Goal: Transaction & Acquisition: Obtain resource

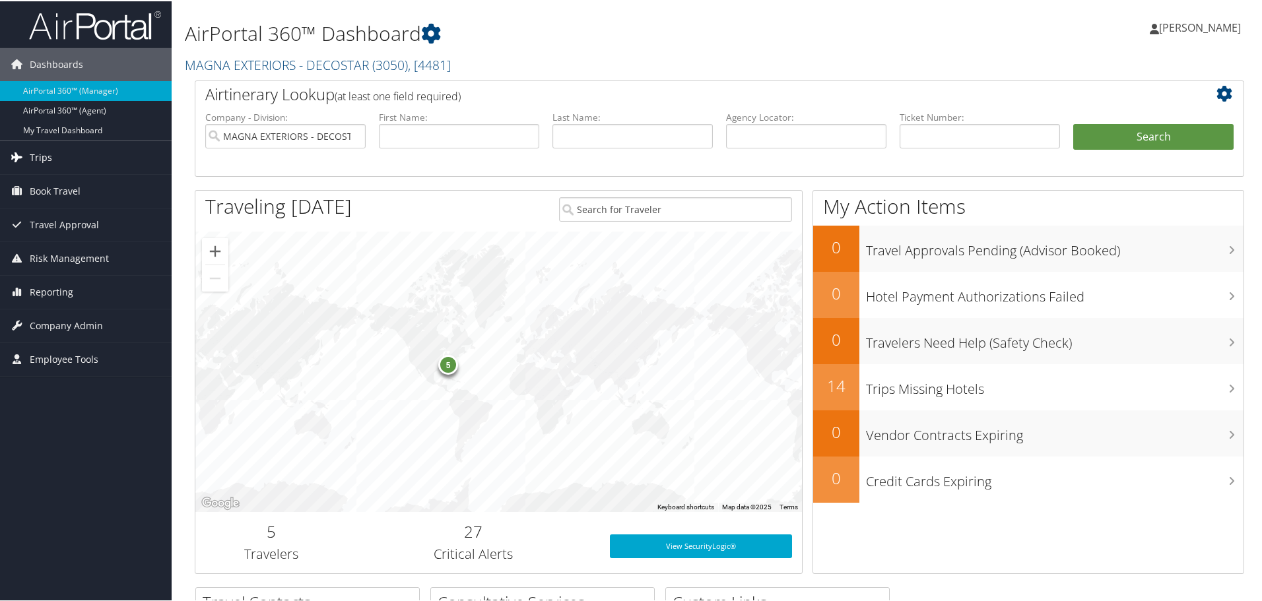
click at [44, 159] on span "Trips" at bounding box center [41, 156] width 22 height 33
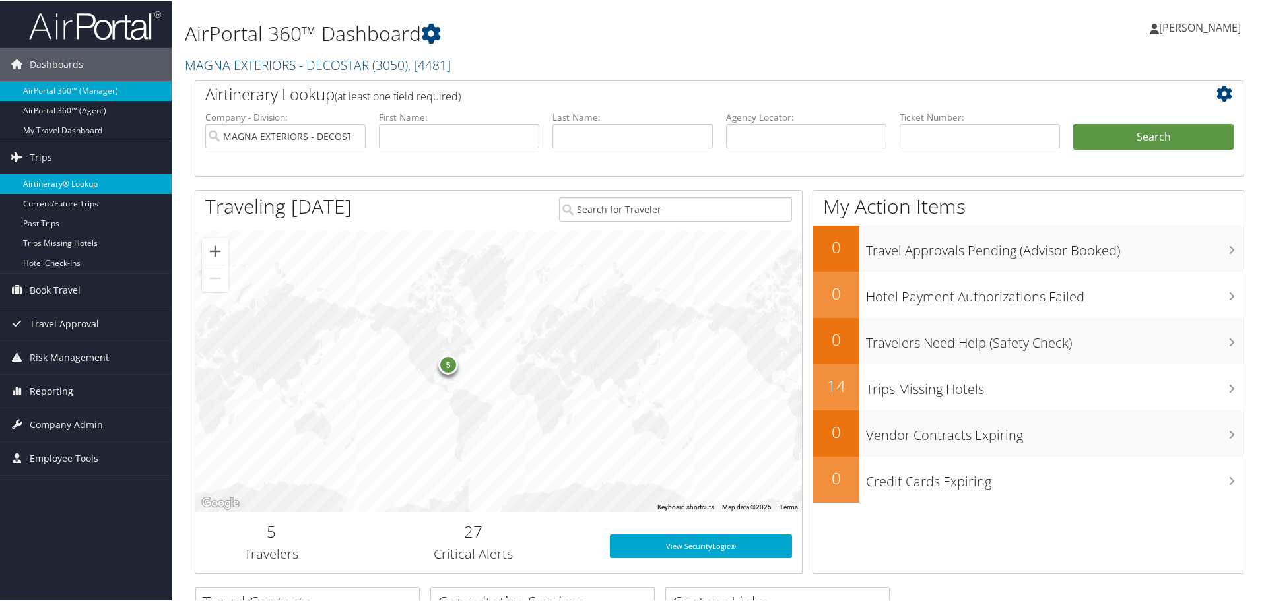
click at [45, 180] on link "Airtinerary® Lookup" at bounding box center [86, 183] width 172 height 20
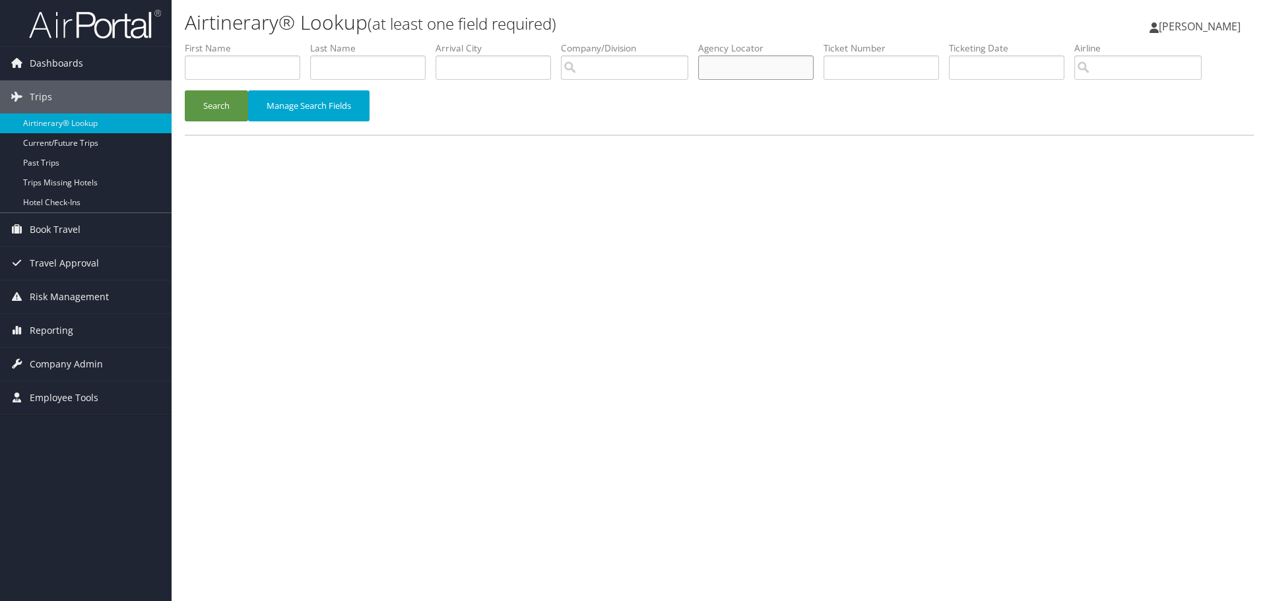
click at [779, 73] on input "text" at bounding box center [756, 67] width 116 height 24
type input "3mhx8y"
click at [211, 110] on button "Search" at bounding box center [216, 105] width 63 height 31
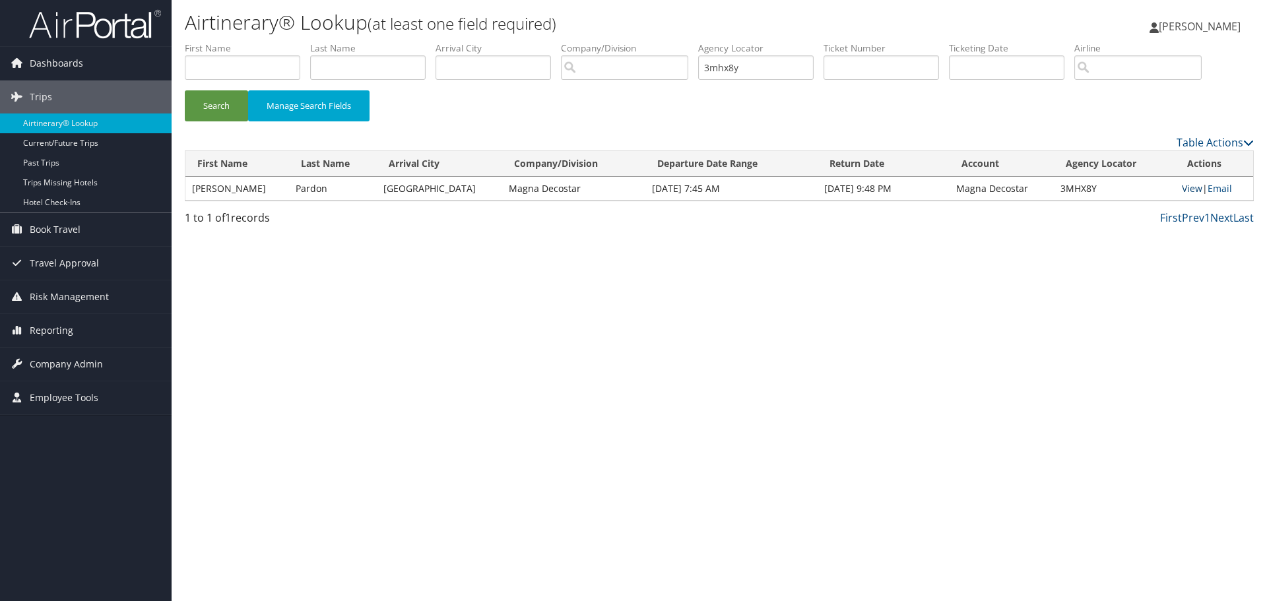
click at [1183, 188] on link "View" at bounding box center [1192, 188] width 20 height 13
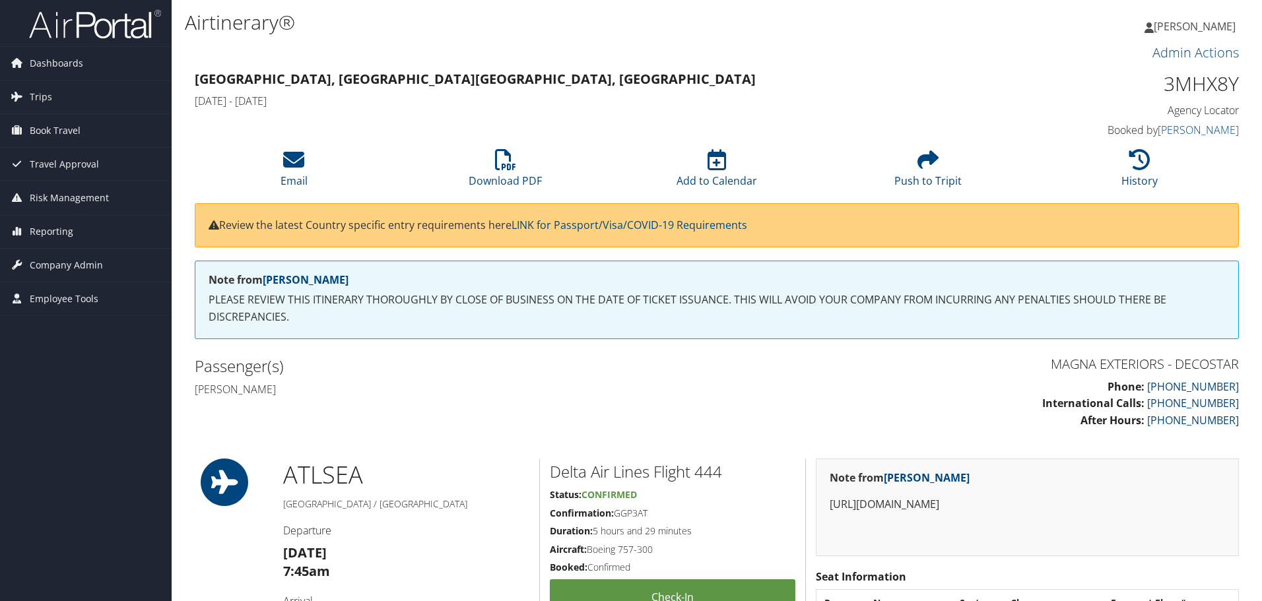
scroll to position [66, 0]
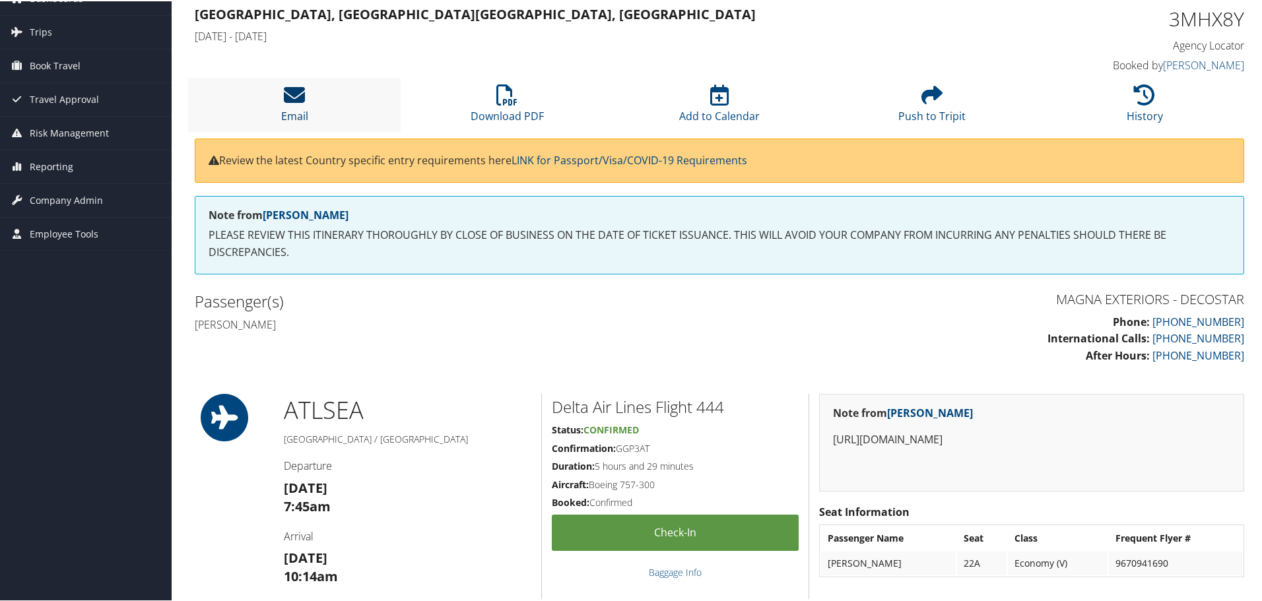
click at [296, 100] on icon at bounding box center [294, 93] width 21 height 21
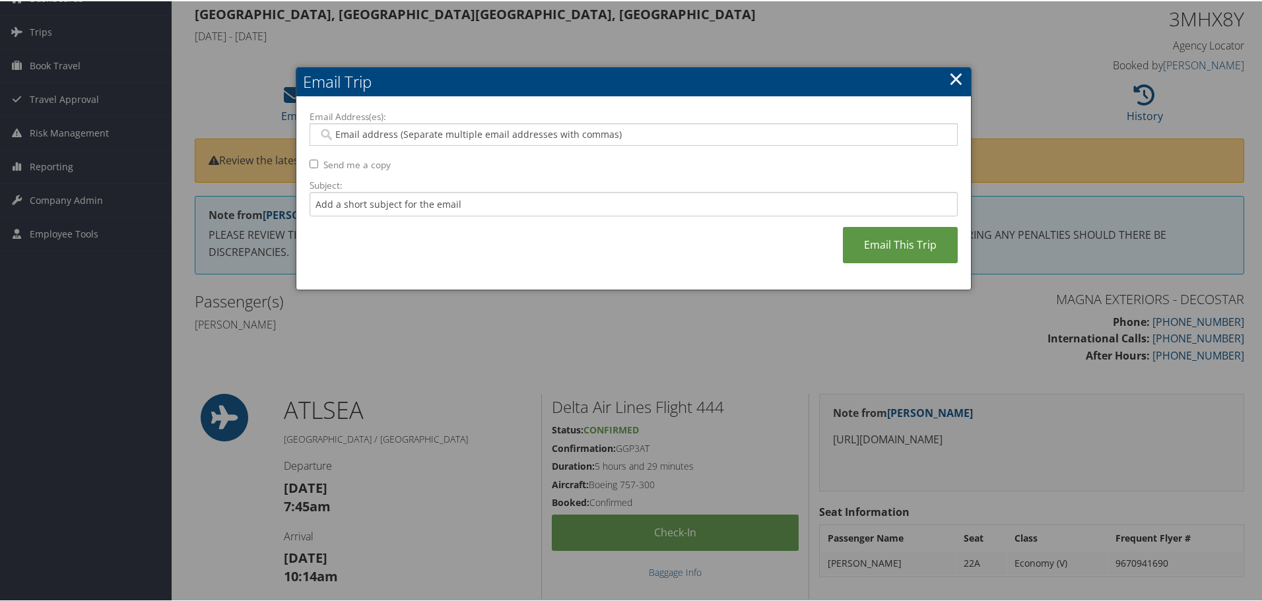
click at [367, 131] on input "Email Address(es):" at bounding box center [633, 133] width 630 height 13
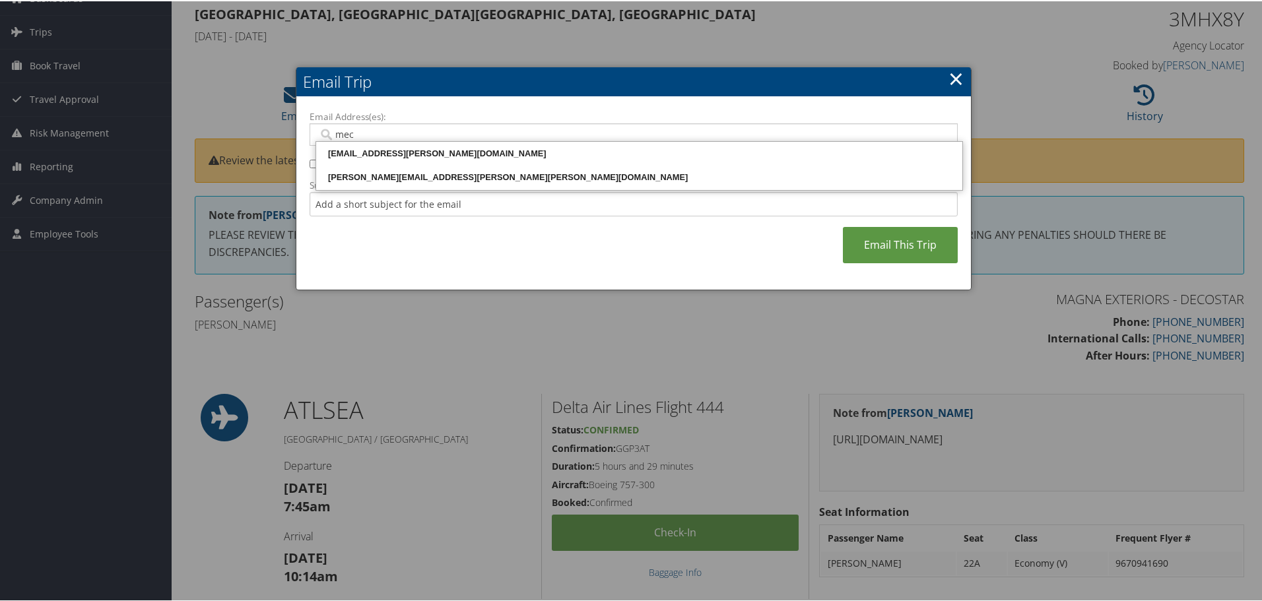
type input "mech"
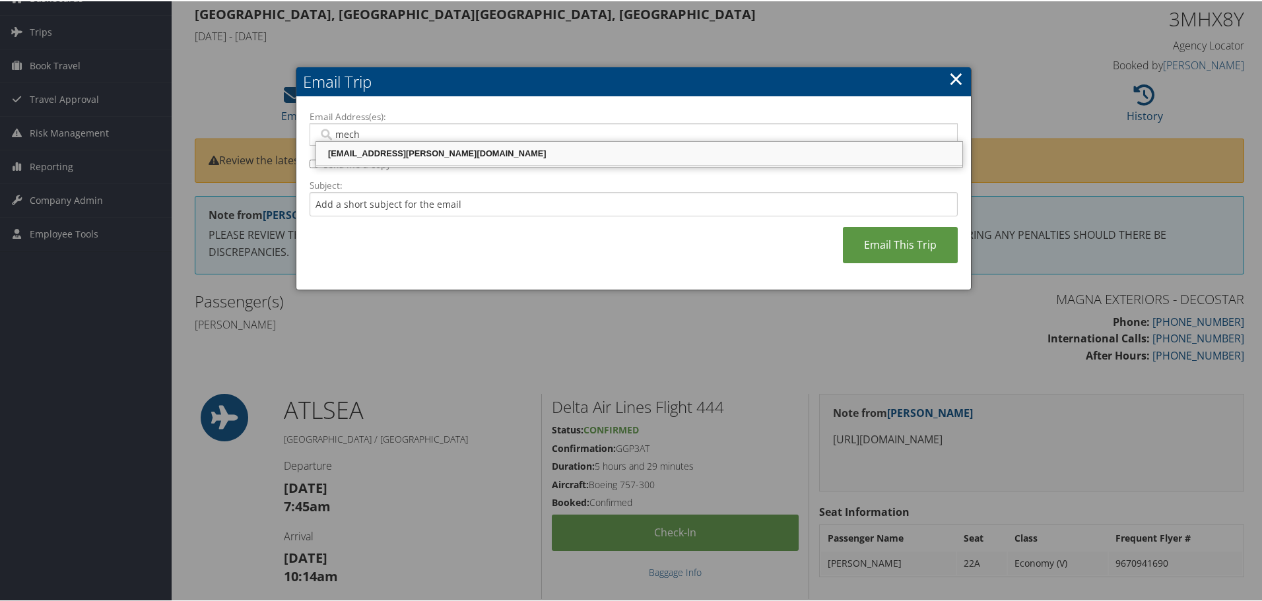
click at [397, 154] on div "MECHEAL.MCPHERSON@MAGNA.COM" at bounding box center [639, 152] width 642 height 13
type input "MECHEAL.MCPHERSON@MAGNA.COM"
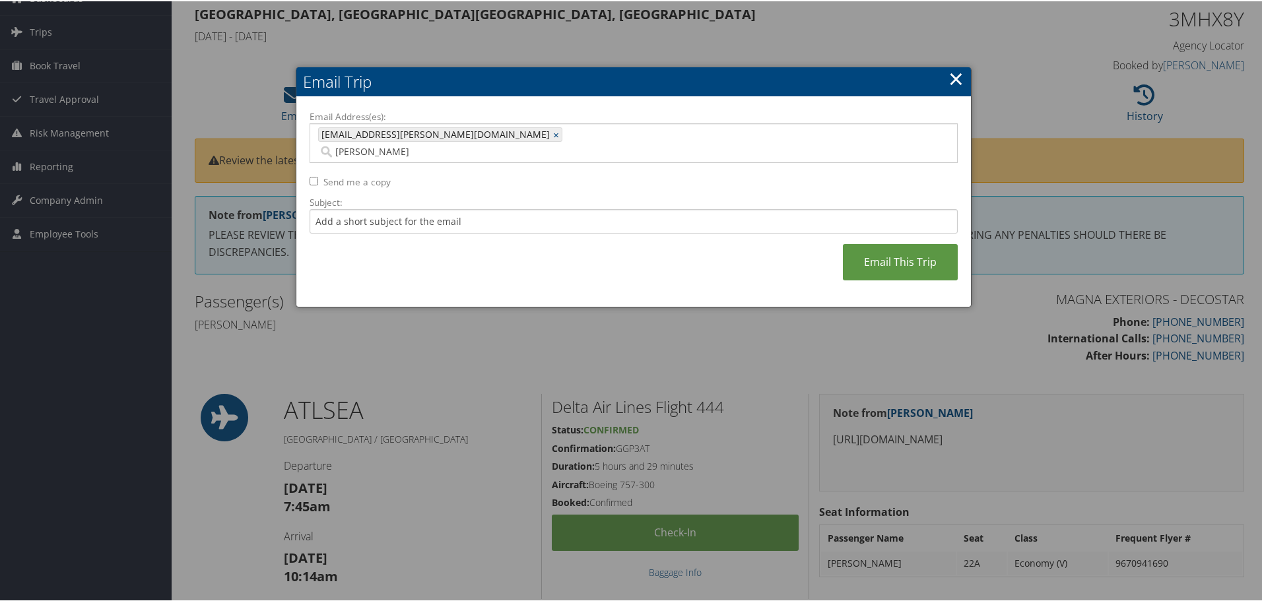
type input "scott.pardon@magna"
type input "MECHEAL.MCPHERSON@MAGNA.COM, scott.pardon@magna"
type input ".com"
click at [313, 176] on input "Send me a copy" at bounding box center [314, 180] width 9 height 9
checkbox input "true"
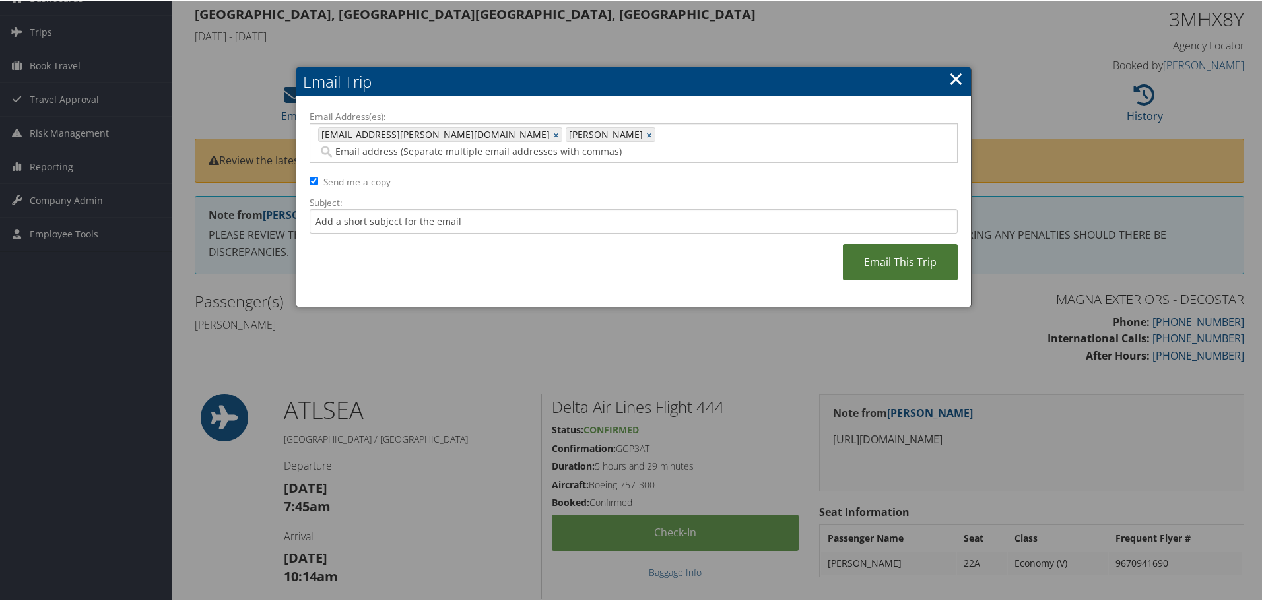
click at [913, 244] on link "Email This Trip" at bounding box center [900, 261] width 115 height 36
